Goal: Task Accomplishment & Management: Complete application form

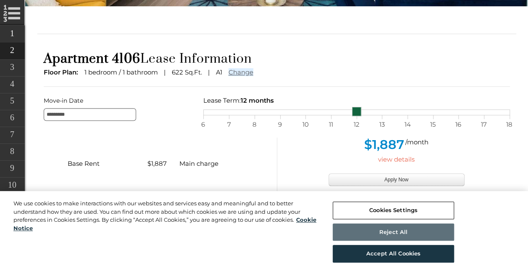
scroll to position [210, 0]
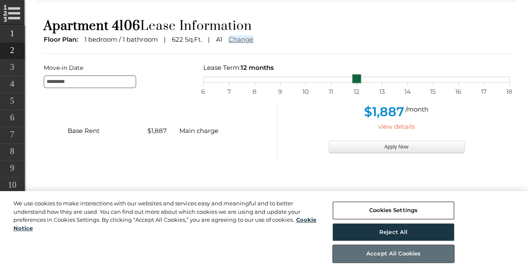
click at [426, 254] on button "Accept All Cookies" at bounding box center [393, 254] width 121 height 18
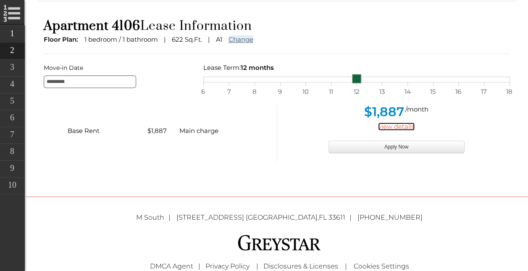
click at [403, 125] on link "view details" at bounding box center [396, 126] width 37 height 8
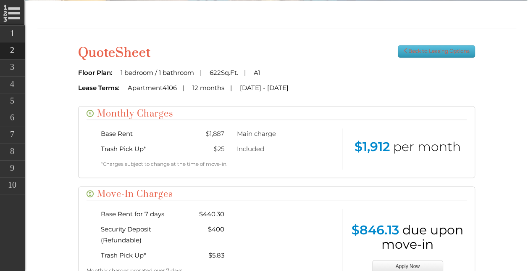
scroll to position [102, 0]
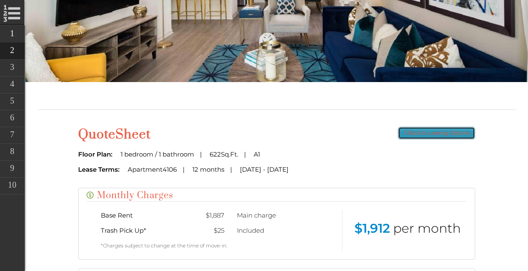
click at [442, 134] on link "Back to Leasing Options" at bounding box center [436, 133] width 77 height 13
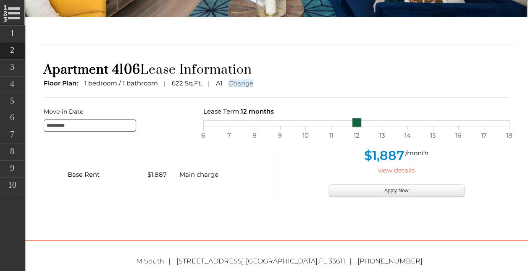
scroll to position [186, 0]
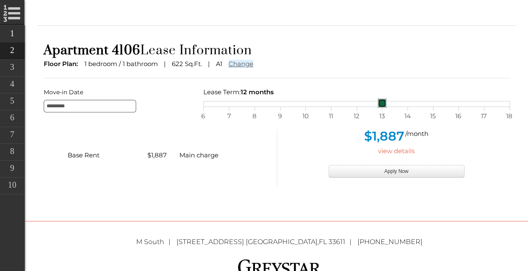
drag, startPoint x: 356, startPoint y: 101, endPoint x: 373, endPoint y: 98, distance: 17.1
click at [373, 98] on div "Lease Term: 12 months selected on Lease month slider, move slider to left or to…" at bounding box center [356, 97] width 319 height 20
drag, startPoint x: 382, startPoint y: 99, endPoint x: 406, endPoint y: 100, distance: 24.4
click at [406, 100] on link at bounding box center [407, 102] width 9 height 9
drag, startPoint x: 419, startPoint y: 102, endPoint x: 429, endPoint y: 102, distance: 10.1
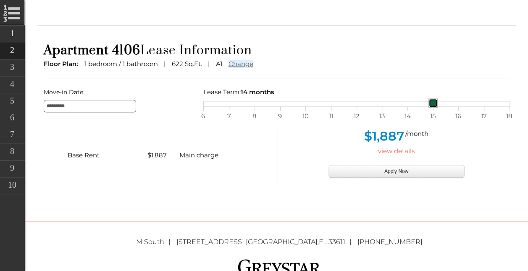
click at [429, 102] on link at bounding box center [433, 102] width 9 height 9
drag, startPoint x: 436, startPoint y: 101, endPoint x: 467, endPoint y: 102, distance: 31.5
click at [467, 102] on div "6 7 8 9 10 11 12 13 14 15 16 17 18" at bounding box center [356, 104] width 307 height 6
drag, startPoint x: 458, startPoint y: 101, endPoint x: 330, endPoint y: 106, distance: 127.4
click at [330, 106] on link at bounding box center [331, 102] width 9 height 9
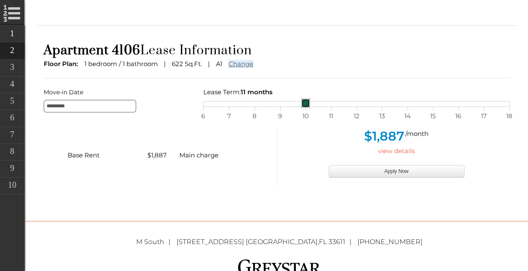
drag, startPoint x: 332, startPoint y: 101, endPoint x: 298, endPoint y: 97, distance: 35.1
click at [298, 97] on div "Lease Term: 11 months selected on Lease month slider, move slider to left or to…" at bounding box center [356, 97] width 319 height 20
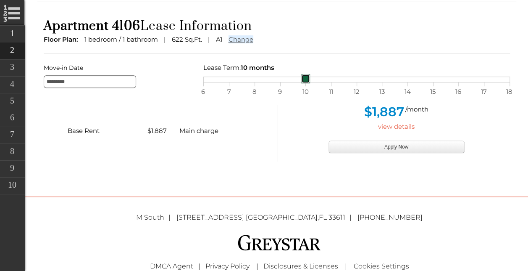
scroll to position [168, 0]
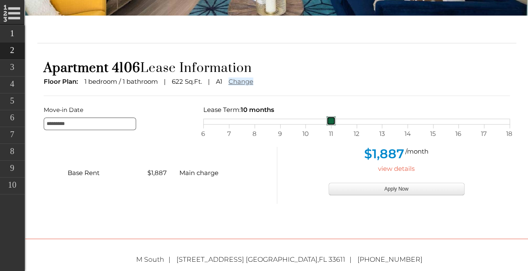
drag, startPoint x: 306, startPoint y: 119, endPoint x: 332, endPoint y: 118, distance: 26.1
click at [332, 118] on link at bounding box center [331, 120] width 9 height 9
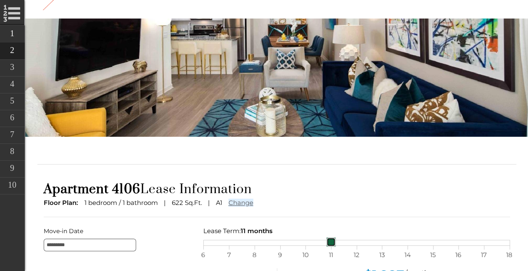
scroll to position [0, 0]
